Goal: Task Accomplishment & Management: Manage account settings

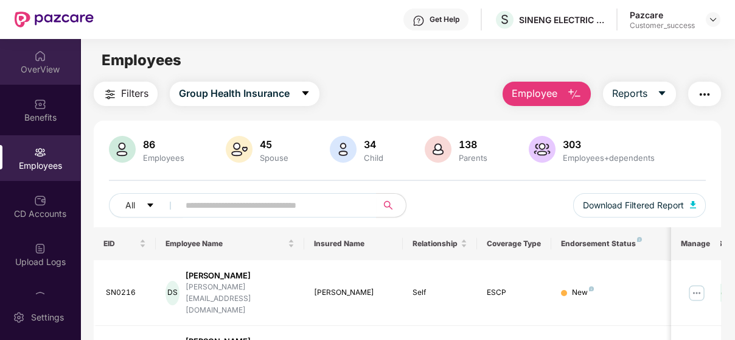
click at [43, 50] on img at bounding box center [40, 56] width 12 height 12
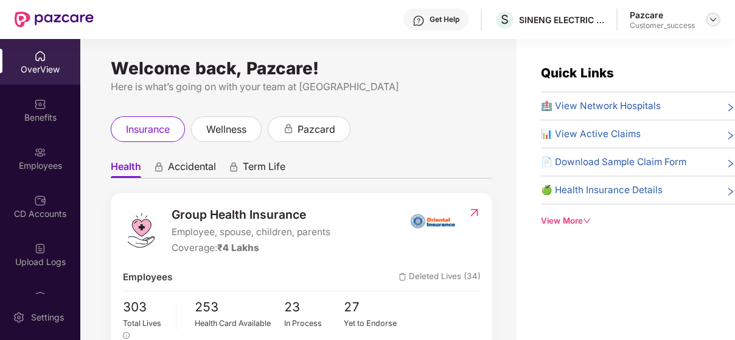
click at [710, 17] on img at bounding box center [714, 20] width 10 height 10
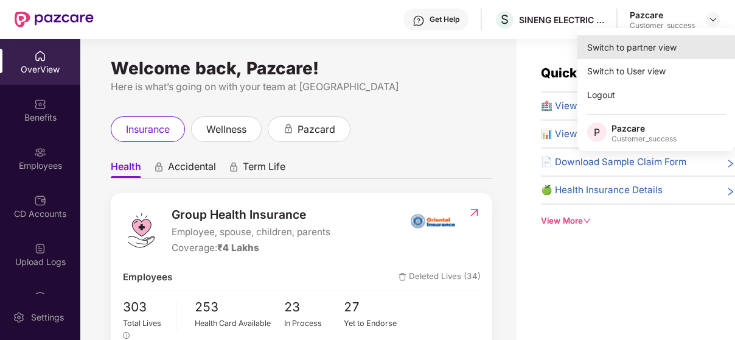
click at [640, 44] on div "Switch to partner view" at bounding box center [657, 47] width 158 height 24
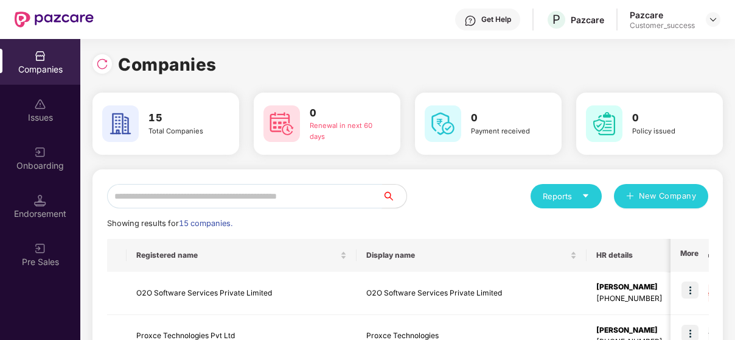
click at [144, 195] on input "text" at bounding box center [244, 196] width 275 height 24
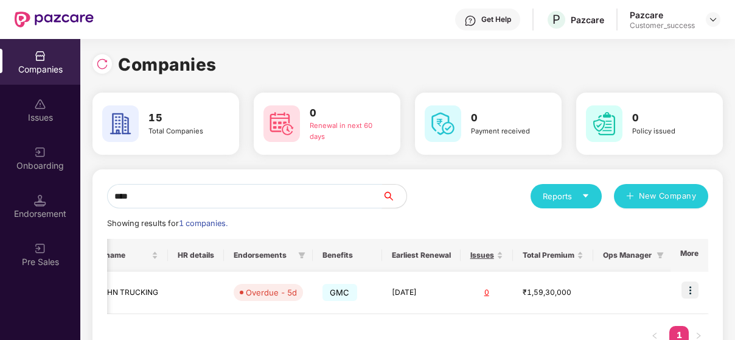
scroll to position [0, 277]
type input "****"
click at [682, 285] on img at bounding box center [690, 289] width 17 height 17
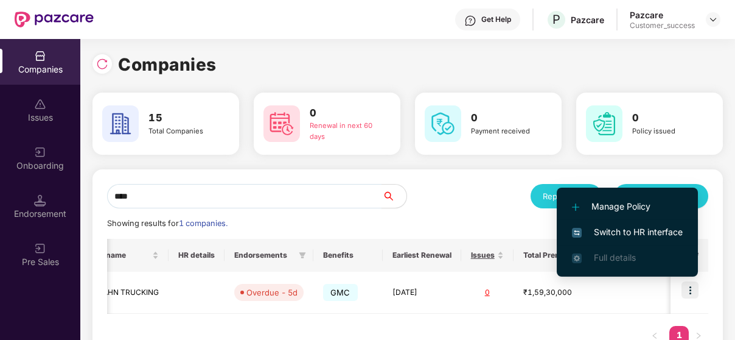
click at [648, 223] on li "Switch to HR interface" at bounding box center [627, 232] width 141 height 26
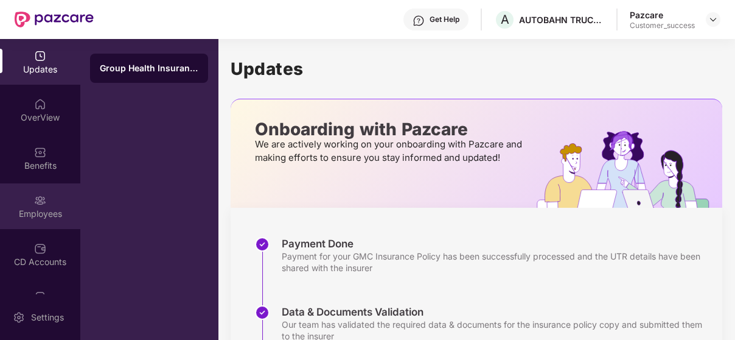
click at [17, 206] on div "Employees" at bounding box center [40, 206] width 80 height 46
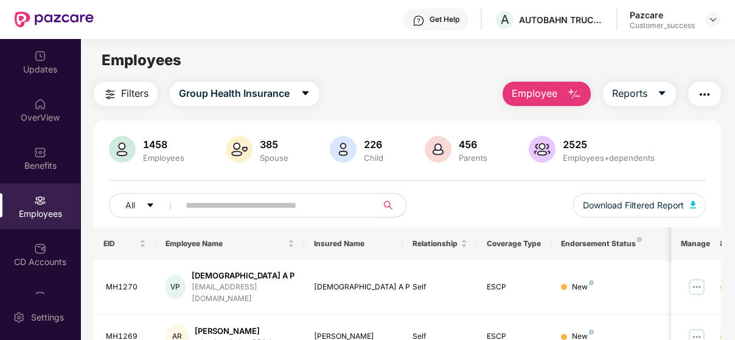
click at [213, 214] on input "text" at bounding box center [273, 205] width 175 height 18
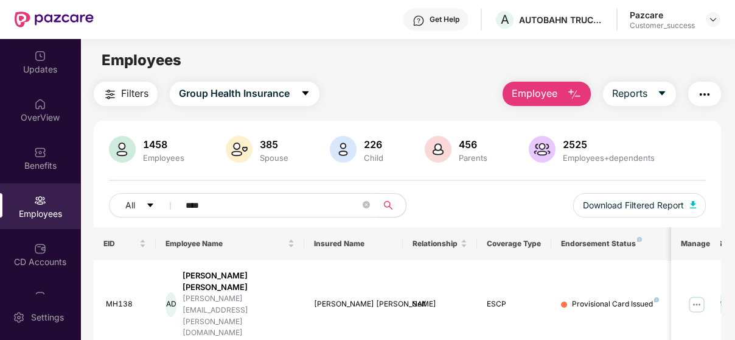
type input "****"
click at [369, 205] on icon "close-circle" at bounding box center [366, 204] width 7 height 7
paste input "**********"
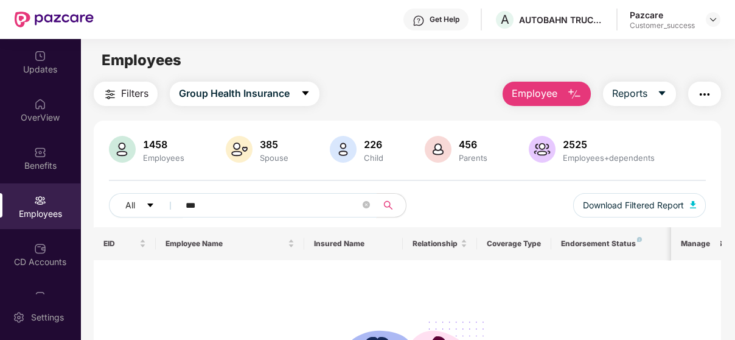
type input "*"
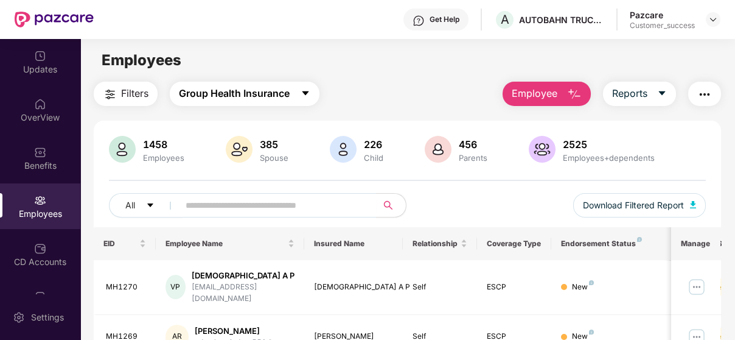
click at [234, 88] on span "Group Health Insurance" at bounding box center [234, 93] width 111 height 15
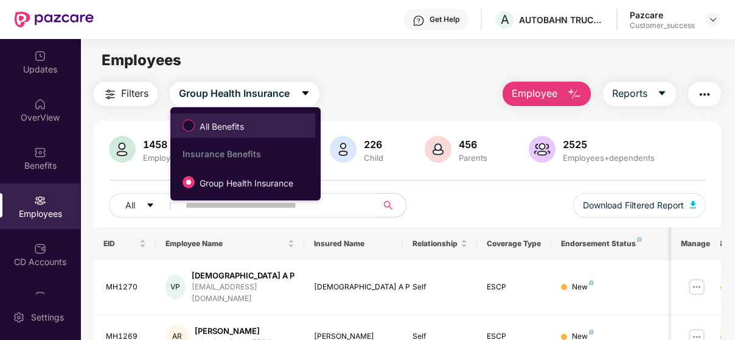
click at [206, 124] on span "All Benefits" at bounding box center [222, 126] width 54 height 13
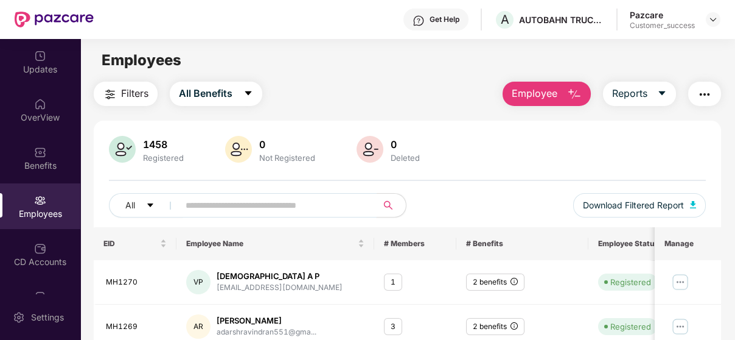
click at [251, 200] on input "text" at bounding box center [273, 205] width 175 height 18
paste input "**********"
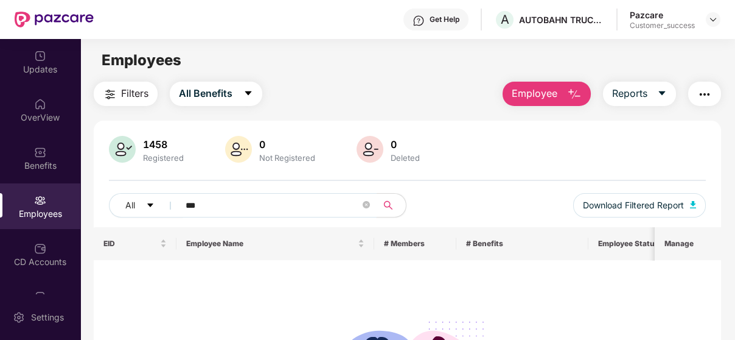
type input "*"
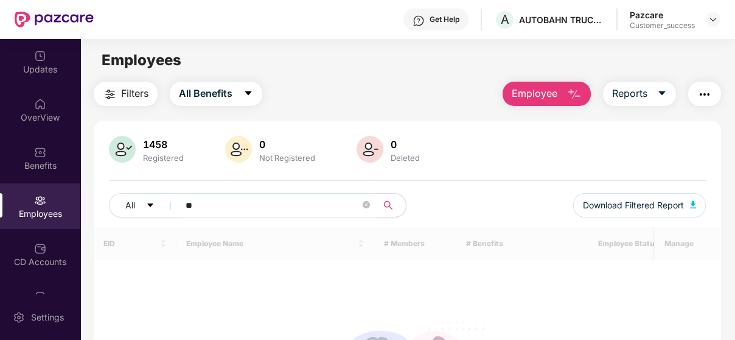
type input "*"
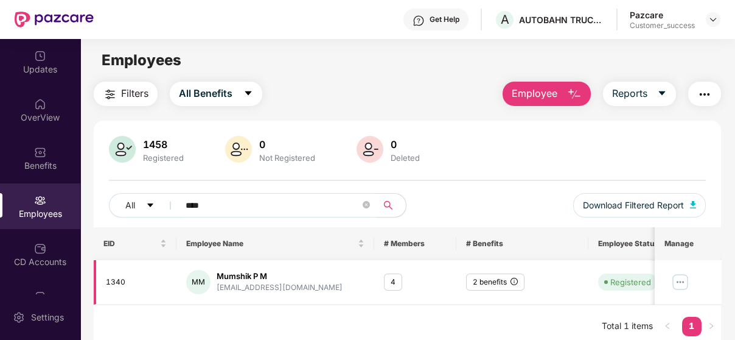
click at [682, 279] on img at bounding box center [680, 281] width 19 height 19
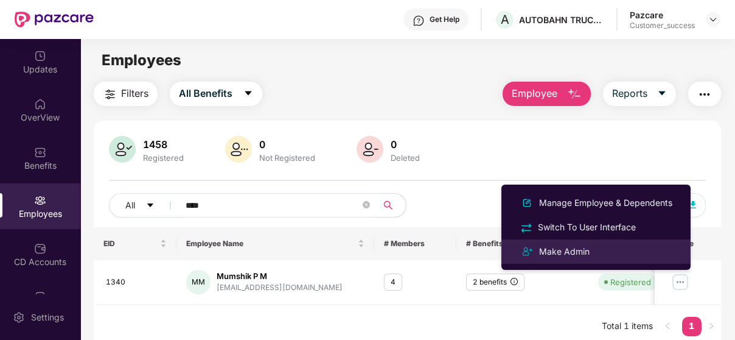
click at [645, 250] on div "Make Admin" at bounding box center [596, 251] width 158 height 15
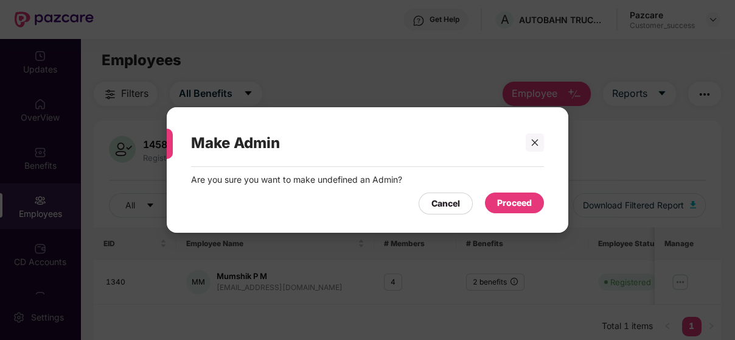
click at [515, 198] on div "Proceed" at bounding box center [514, 202] width 35 height 13
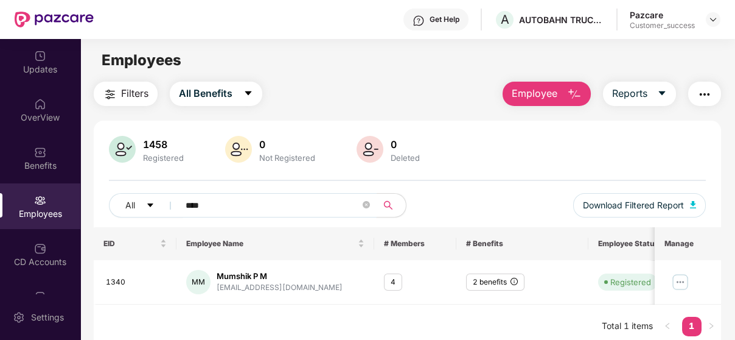
click at [244, 197] on input "****" at bounding box center [273, 205] width 175 height 18
type input "*"
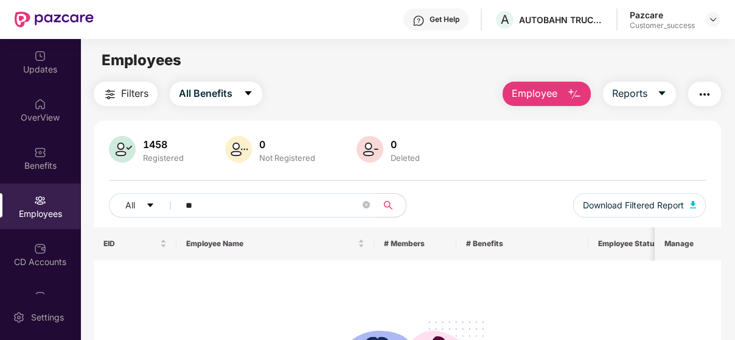
type input "*"
type input "******"
click at [371, 203] on span "******" at bounding box center [274, 205] width 206 height 24
click at [365, 206] on icon "close-circle" at bounding box center [366, 204] width 7 height 7
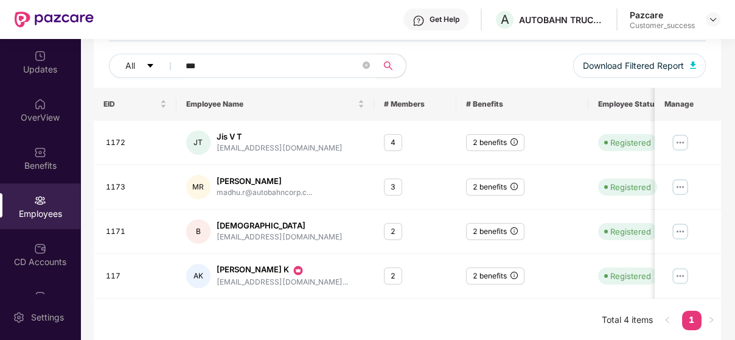
scroll to position [141, 0]
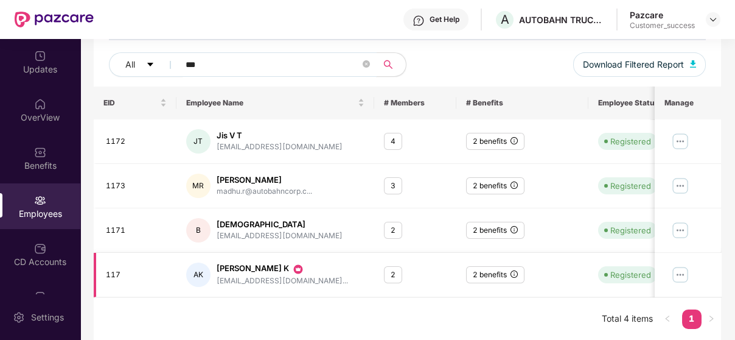
type input "***"
click at [680, 273] on img at bounding box center [680, 274] width 19 height 19
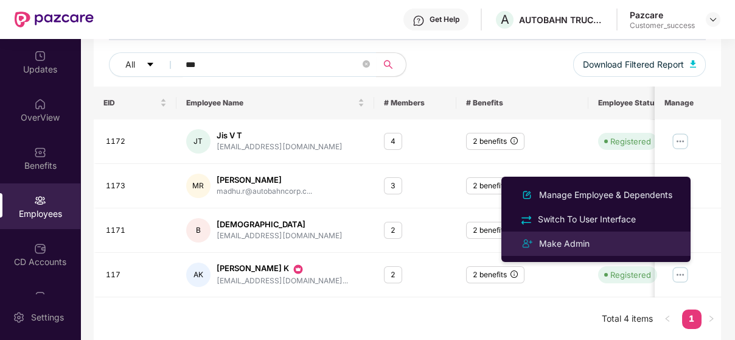
click at [605, 245] on div "Make Admin" at bounding box center [596, 243] width 158 height 15
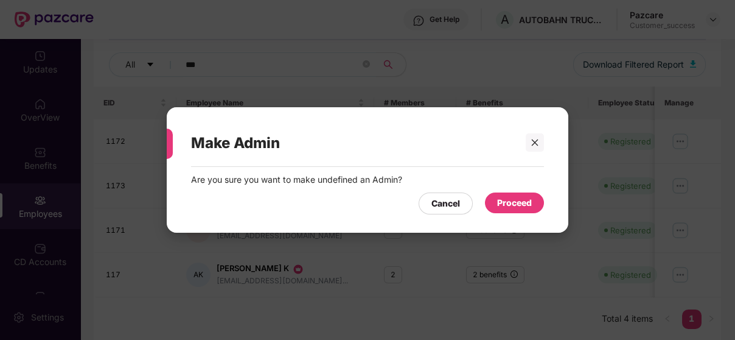
click at [528, 205] on div "Proceed" at bounding box center [514, 202] width 35 height 13
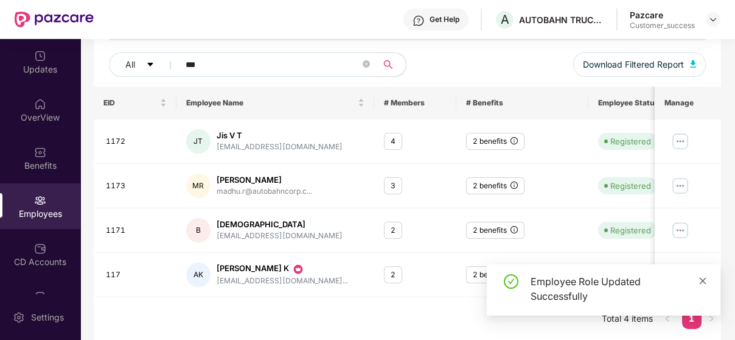
click at [704, 279] on icon "close" at bounding box center [703, 280] width 9 height 9
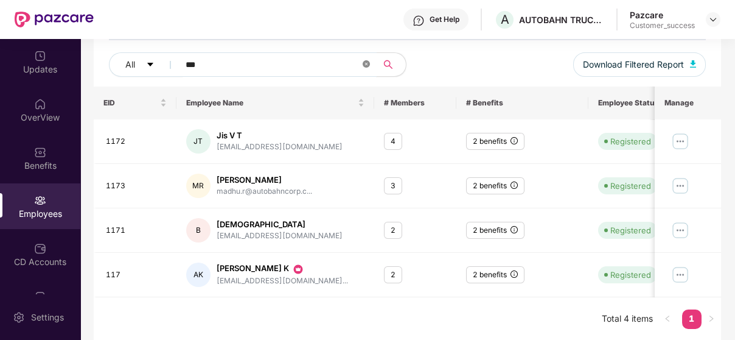
click at [370, 63] on icon "close-circle" at bounding box center [366, 63] width 7 height 7
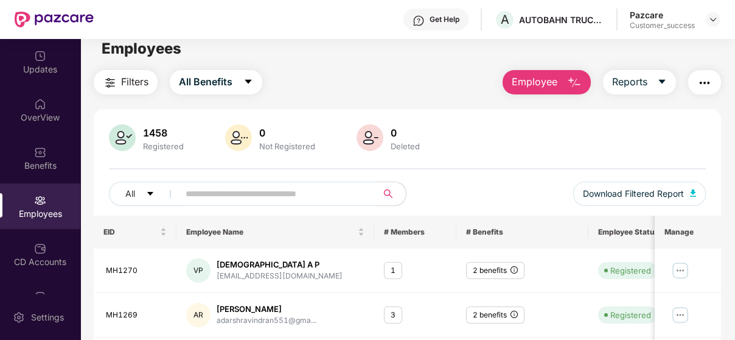
scroll to position [0, 0]
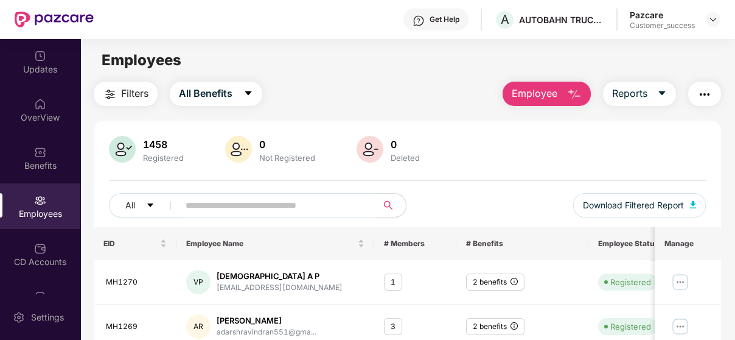
click at [312, 198] on input "text" at bounding box center [273, 205] width 175 height 18
click at [243, 212] on input "text" at bounding box center [273, 205] width 175 height 18
paste input "*"
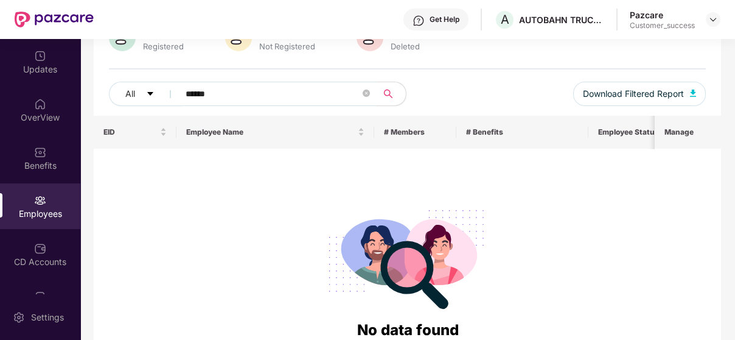
scroll to position [115, 0]
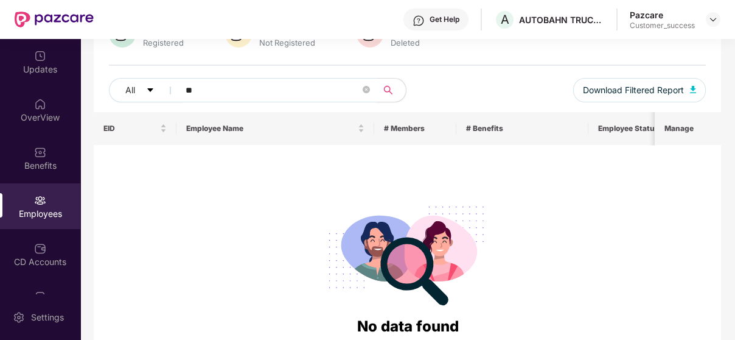
type input "*"
click at [360, 87] on input "*****" at bounding box center [273, 90] width 175 height 18
type input "*"
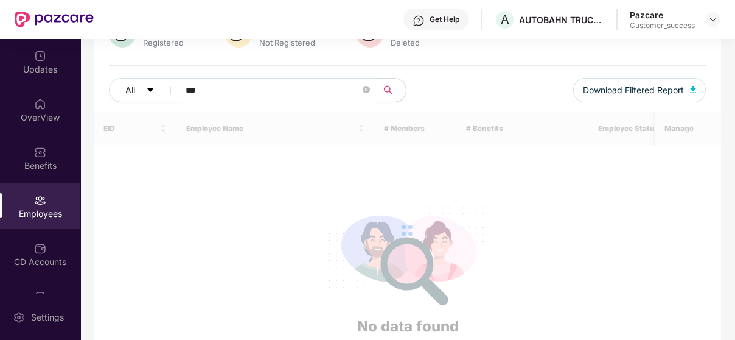
scroll to position [38, 0]
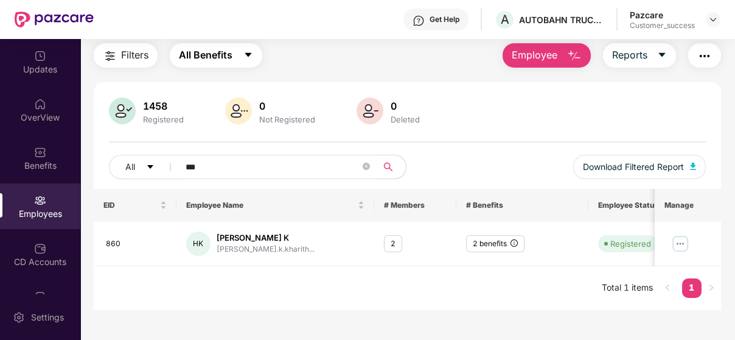
click at [248, 50] on icon "caret-down" at bounding box center [249, 55] width 10 height 10
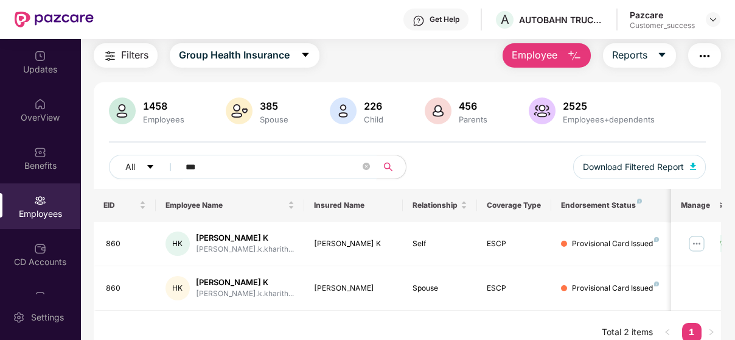
click at [261, 172] on input "***" at bounding box center [273, 167] width 175 height 18
type input "*"
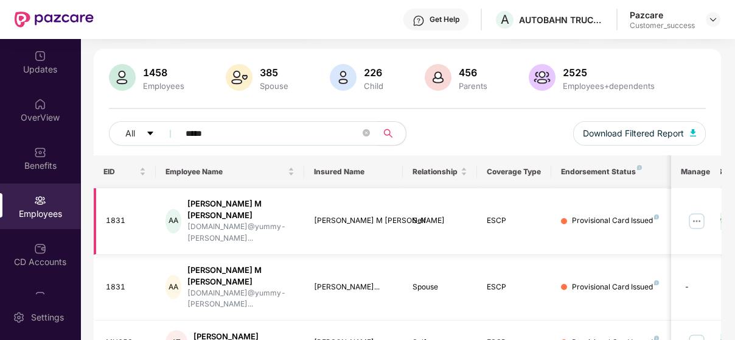
scroll to position [72, 0]
type input "*****"
drag, startPoint x: 712, startPoint y: 210, endPoint x: 701, endPoint y: 211, distance: 11.6
click at [701, 211] on td at bounding box center [696, 221] width 49 height 66
click at [701, 211] on img at bounding box center [696, 220] width 19 height 19
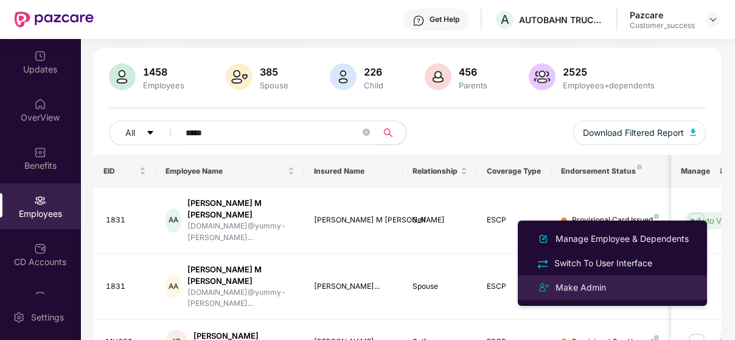
click at [646, 282] on div "Make Admin" at bounding box center [613, 287] width 158 height 15
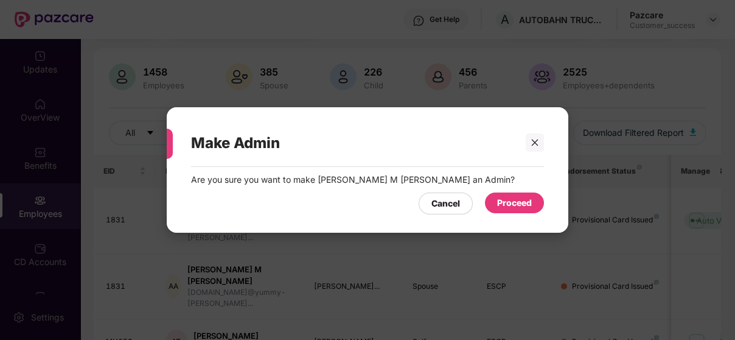
click at [508, 204] on div "Proceed" at bounding box center [514, 202] width 35 height 13
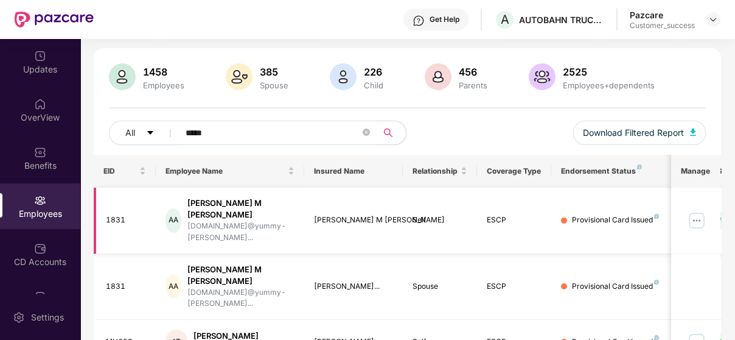
click at [707, 212] on img at bounding box center [696, 220] width 19 height 19
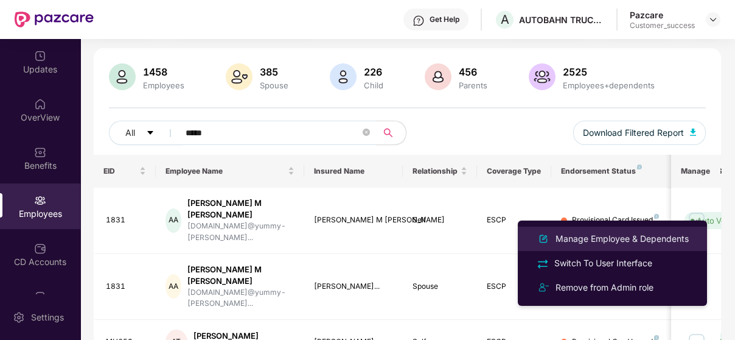
click at [660, 236] on div "Manage Employee & Dependents" at bounding box center [622, 238] width 138 height 13
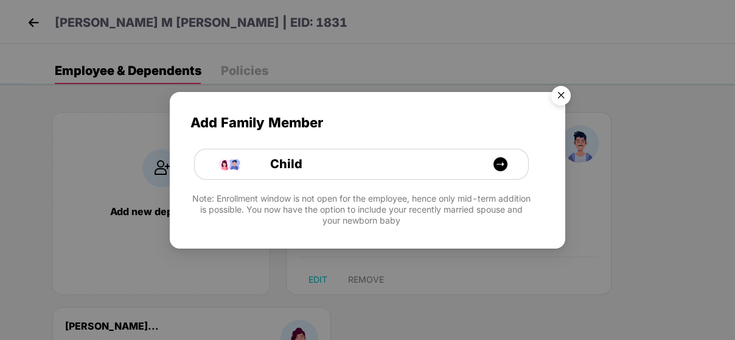
click at [566, 97] on img "Close" at bounding box center [561, 97] width 34 height 34
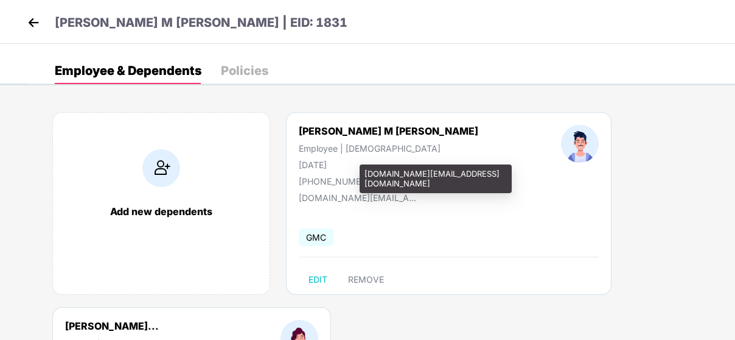
click at [410, 197] on div "[DOMAIN_NAME][EMAIL_ADDRESS][DOMAIN_NAME]" at bounding box center [360, 197] width 122 height 10
drag, startPoint x: 297, startPoint y: 198, endPoint x: 407, endPoint y: 191, distance: 110.4
click at [407, 191] on div "[PERSON_NAME] M [PERSON_NAME] Employee | [DEMOGRAPHIC_DATA] [DATE] [PHONE_NUMBE…" at bounding box center [449, 203] width 326 height 183
copy div "[DOMAIN_NAME]@yummy-valley"
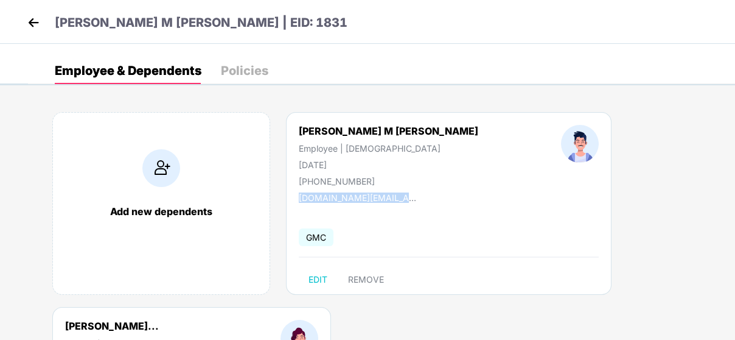
click at [38, 18] on img at bounding box center [33, 22] width 18 height 18
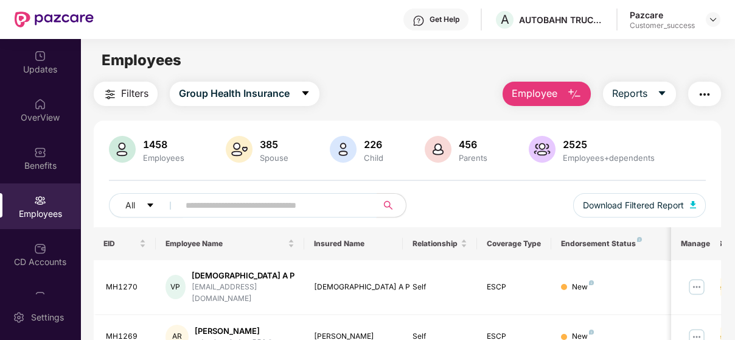
click at [244, 195] on span at bounding box center [274, 205] width 206 height 24
paste input "****"
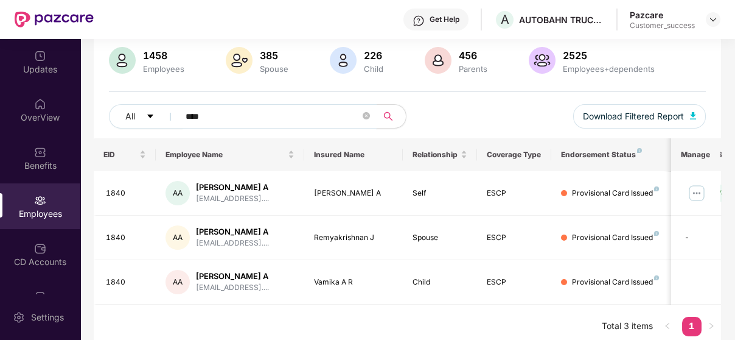
scroll to position [97, 0]
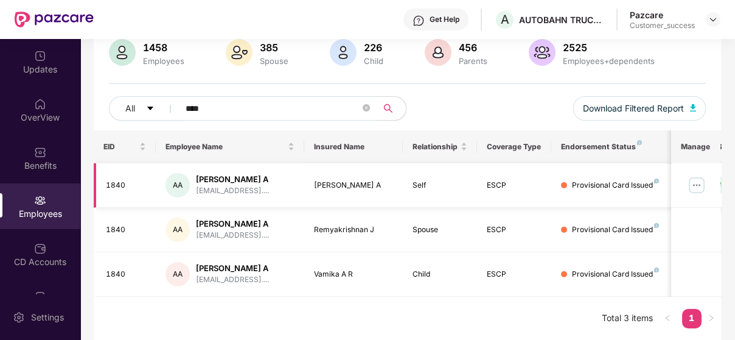
type input "****"
click at [698, 189] on img at bounding box center [696, 184] width 19 height 19
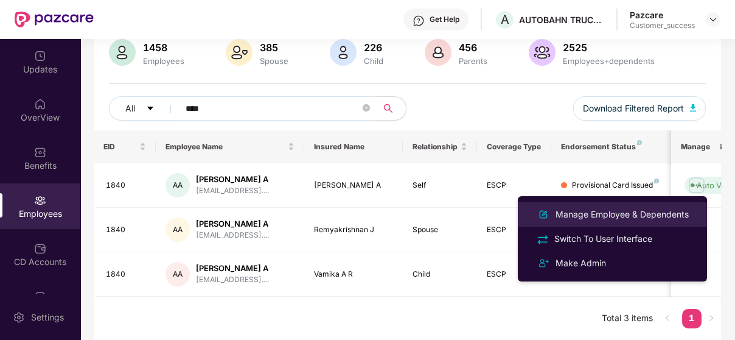
click at [613, 221] on div "Manage Employee & Dependents" at bounding box center [613, 214] width 158 height 15
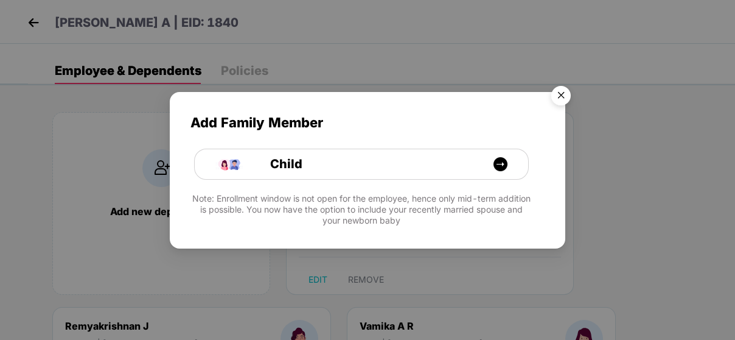
click at [562, 99] on img "Close" at bounding box center [561, 97] width 34 height 34
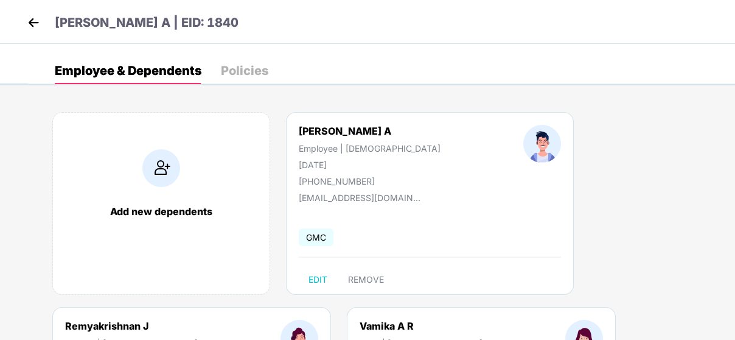
drag, startPoint x: 496, startPoint y: 192, endPoint x: 468, endPoint y: 186, distance: 28.1
click at [496, 192] on div "[PERSON_NAME] A Employee | [DEMOGRAPHIC_DATA] [DATE] [PHONE_NUMBER] [EMAIL_ADDR…" at bounding box center [430, 203] width 288 height 183
drag, startPoint x: 298, startPoint y: 130, endPoint x: 379, endPoint y: 117, distance: 82.6
click at [379, 117] on div "[PERSON_NAME] A Employee | [DEMOGRAPHIC_DATA] [DATE] [PHONE_NUMBER] [EMAIL_ADDR…" at bounding box center [430, 203] width 288 height 183
copy div "[PERSON_NAME] A"
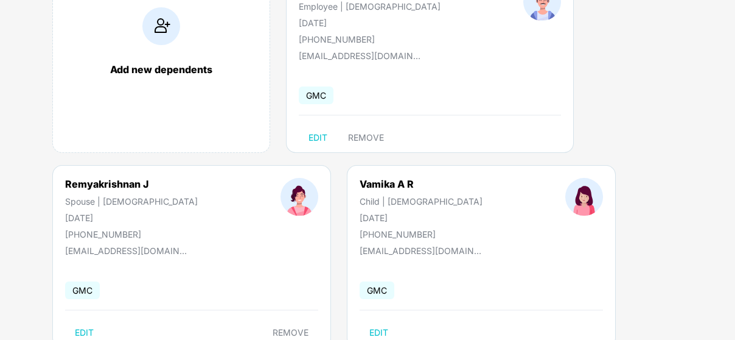
scroll to position [150, 0]
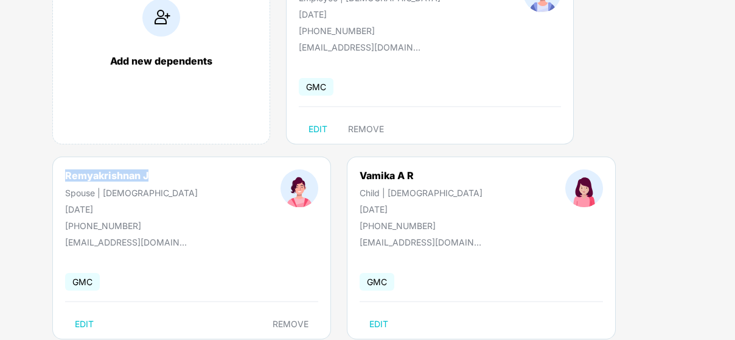
drag, startPoint x: 65, startPoint y: 172, endPoint x: 177, endPoint y: 174, distance: 112.6
click at [177, 174] on div "[PERSON_NAME] | [DEMOGRAPHIC_DATA] [DATE] [PHONE_NUMBER]" at bounding box center [132, 199] width 216 height 61
copy div "Remyakrishnan J"
drag, startPoint x: 307, startPoint y: 172, endPoint x: 406, endPoint y: 174, distance: 99.3
click at [406, 174] on div "Vamika A R Child | [DEMOGRAPHIC_DATA] [DATE] [PHONE_NUMBER]" at bounding box center [421, 199] width 206 height 61
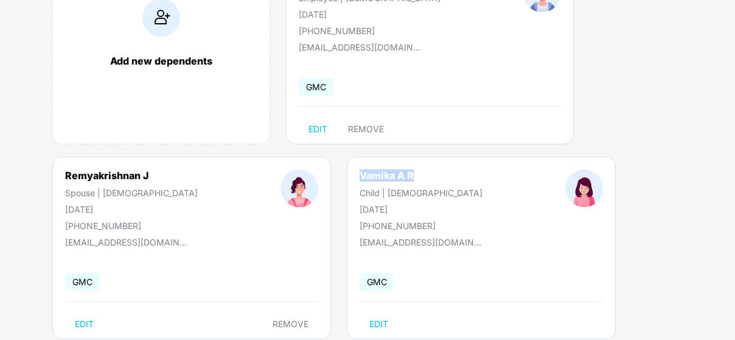
copy div "Vamika A R"
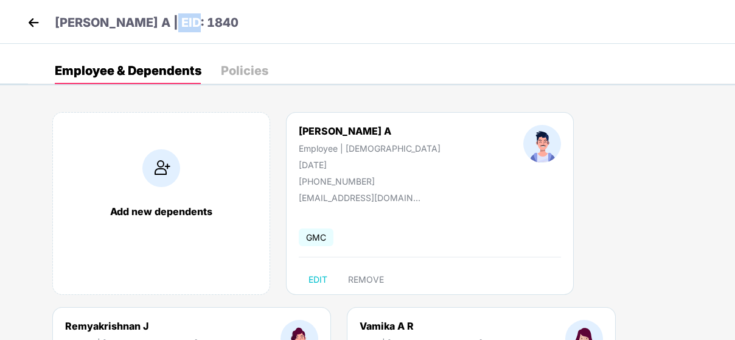
drag, startPoint x: 159, startPoint y: 16, endPoint x: 187, endPoint y: 15, distance: 28.0
click at [187, 15] on p "[PERSON_NAME] A | EID: 1840" at bounding box center [147, 22] width 184 height 19
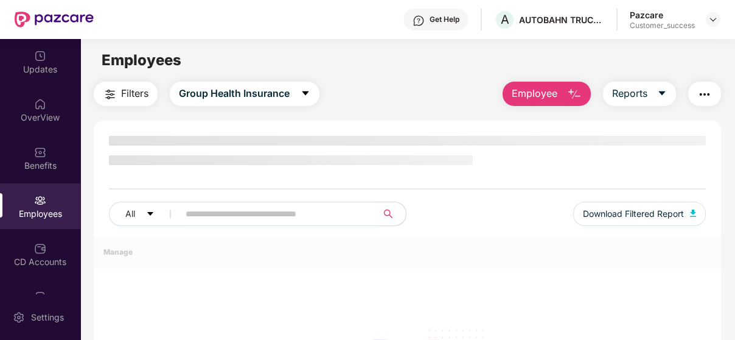
copy p "1840"
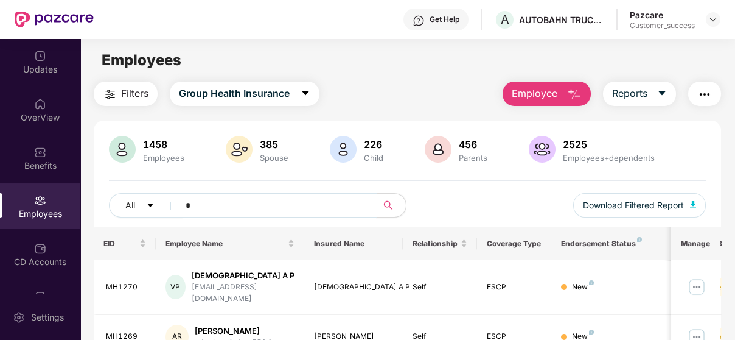
click at [216, 197] on input "*" at bounding box center [273, 205] width 175 height 18
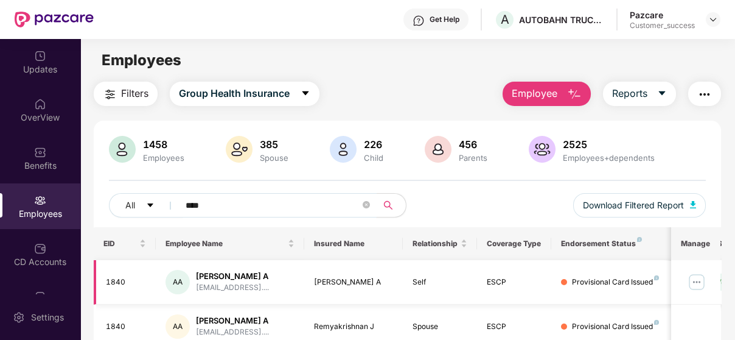
type input "****"
click at [704, 279] on img at bounding box center [696, 281] width 19 height 19
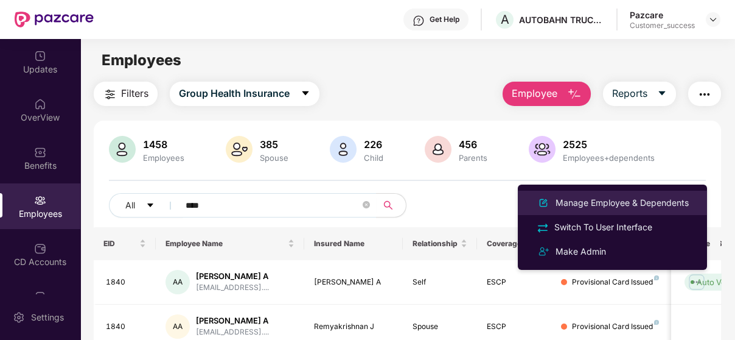
click at [661, 205] on div "Manage Employee & Dependents" at bounding box center [622, 202] width 138 height 13
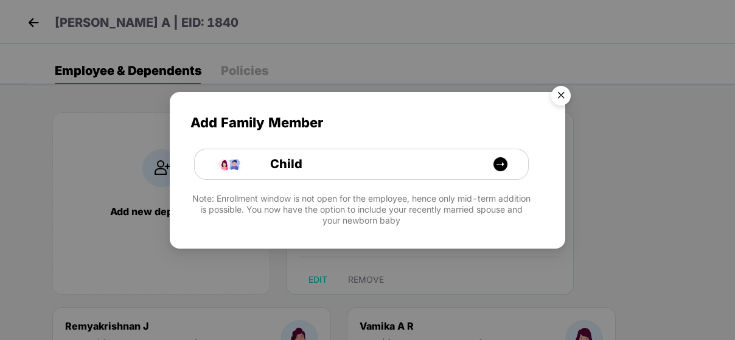
click at [133, 17] on div "Add Family Member Child Note: Enrollment window is not open for the employee, h…" at bounding box center [367, 170] width 735 height 340
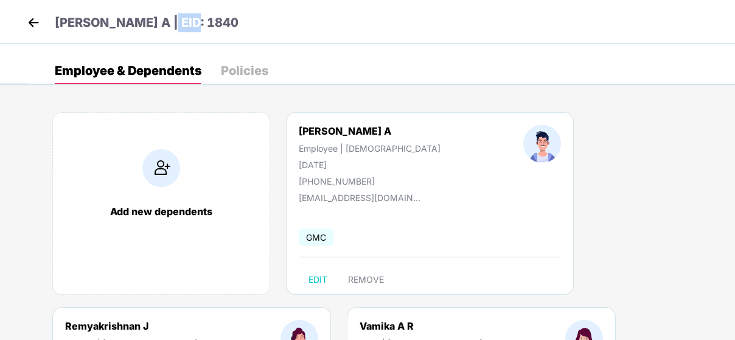
drag, startPoint x: 159, startPoint y: 23, endPoint x: 206, endPoint y: 22, distance: 46.9
click at [206, 22] on div "[PERSON_NAME] A | EID: 1840" at bounding box center [367, 22] width 735 height 44
copy p "1840"
drag, startPoint x: 296, startPoint y: 162, endPoint x: 388, endPoint y: 151, distance: 93.2
click at [388, 151] on div "[PERSON_NAME] A Employee | [DEMOGRAPHIC_DATA] [DATE] [PHONE_NUMBER]" at bounding box center [370, 155] width 225 height 61
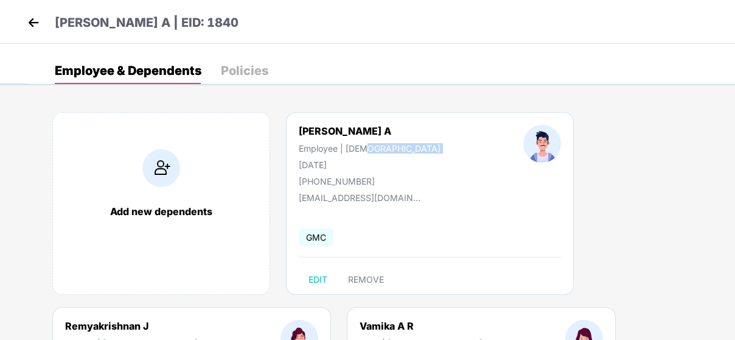
drag, startPoint x: 349, startPoint y: 163, endPoint x: 300, endPoint y: 164, distance: 49.3
click at [300, 164] on div "[DATE]" at bounding box center [370, 165] width 142 height 10
copy div "[DATE]"
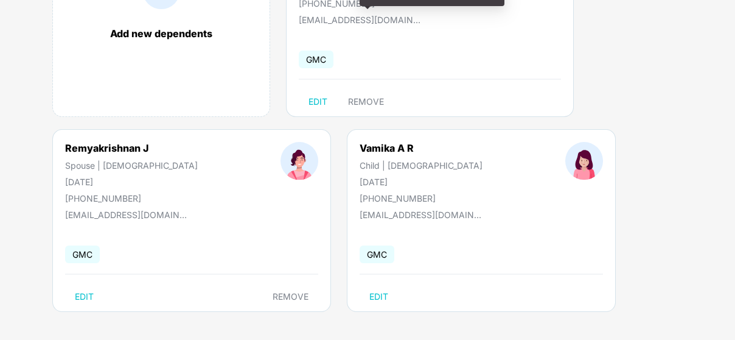
scroll to position [180, 0]
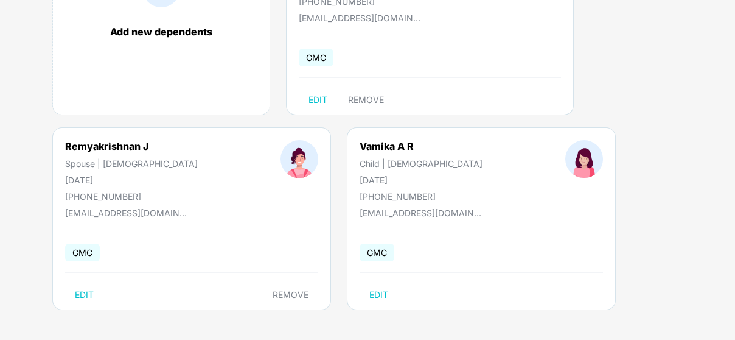
drag, startPoint x: 64, startPoint y: 175, endPoint x: 139, endPoint y: 181, distance: 75.1
click at [139, 181] on div "[PERSON_NAME] | [DEMOGRAPHIC_DATA] [DATE] [PHONE_NUMBER]" at bounding box center [132, 170] width 216 height 61
copy div "[DATE]"
drag, startPoint x: 308, startPoint y: 178, endPoint x: 366, endPoint y: 176, distance: 57.9
click at [366, 176] on div "Vamika A R Child | [DEMOGRAPHIC_DATA] [DATE] [PHONE_NUMBER]" at bounding box center [421, 170] width 206 height 61
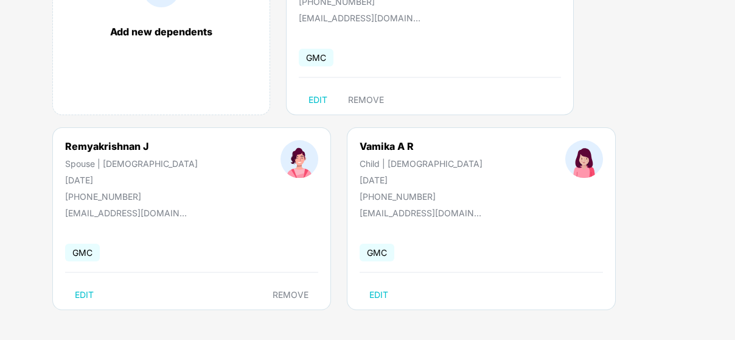
copy div "[DATE]"
